Goal: Transaction & Acquisition: Subscribe to service/newsletter

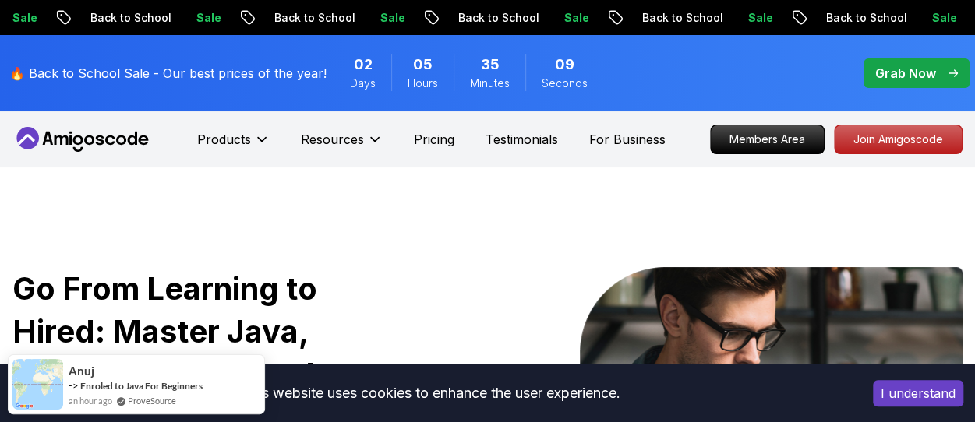
click at [899, 65] on p "Grab Now" at bounding box center [905, 73] width 61 height 19
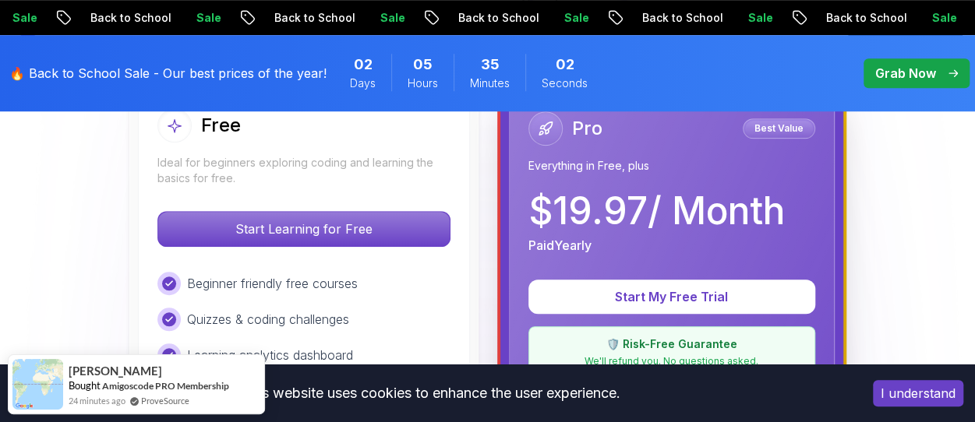
scroll to position [493, 0]
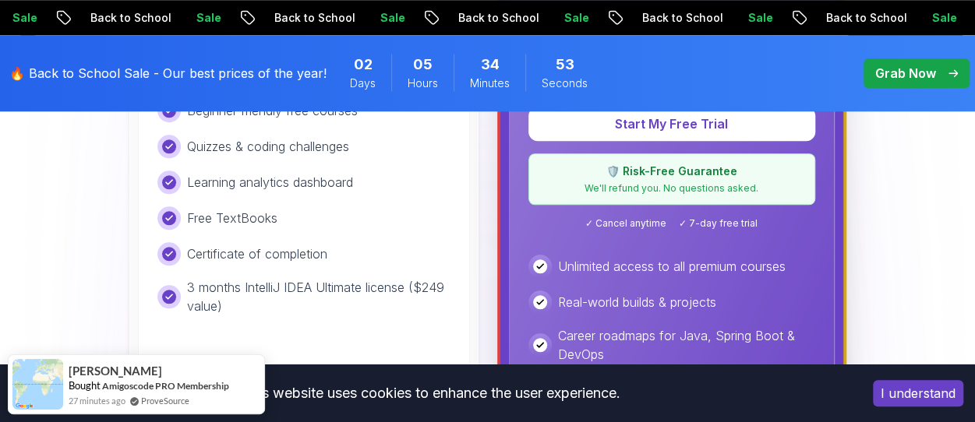
scroll to position [659, 0]
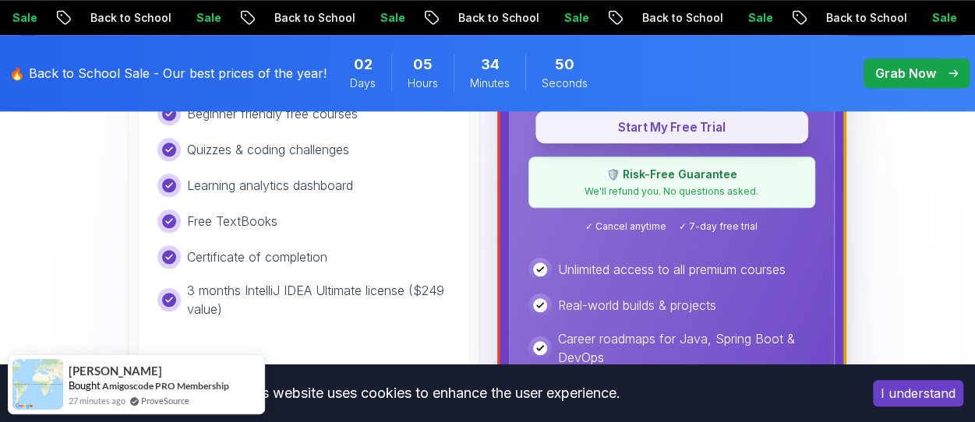
click at [656, 133] on p "Start My Free Trial" at bounding box center [671, 127] width 237 height 18
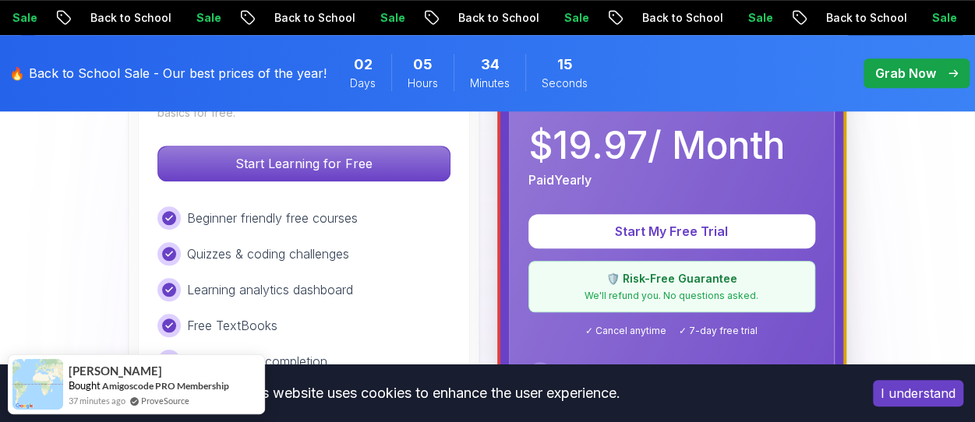
scroll to position [550, 0]
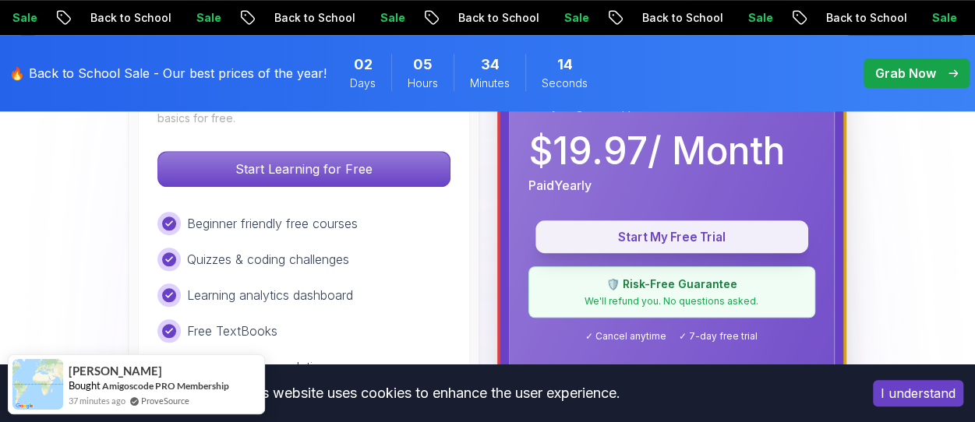
click at [652, 243] on p "Start My Free Trial" at bounding box center [671, 237] width 237 height 18
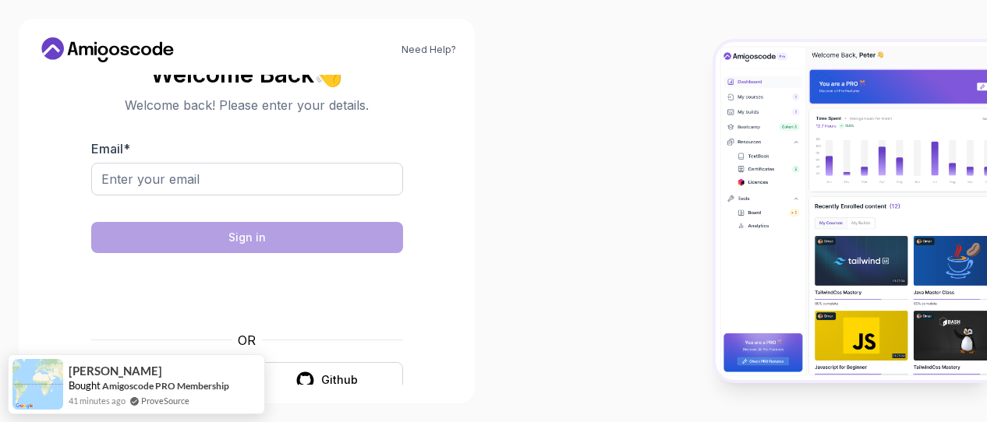
scroll to position [28, 0]
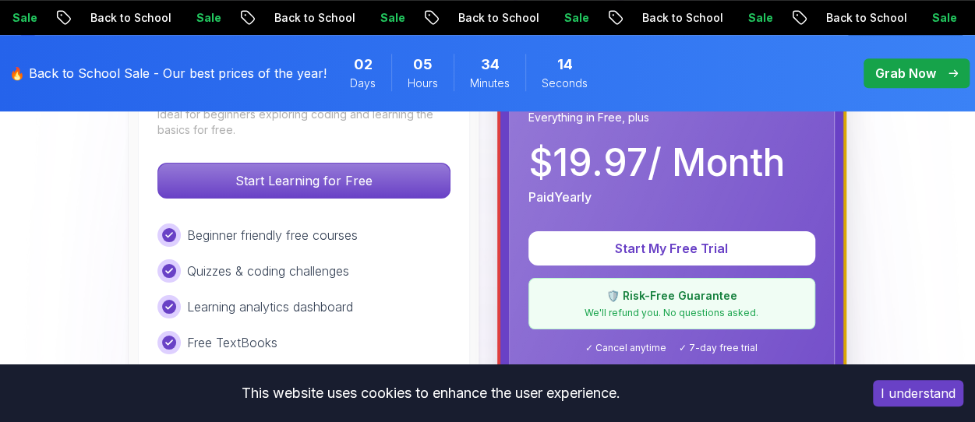
scroll to position [550, 0]
